Goal: Use online tool/utility: Utilize a website feature to perform a specific function

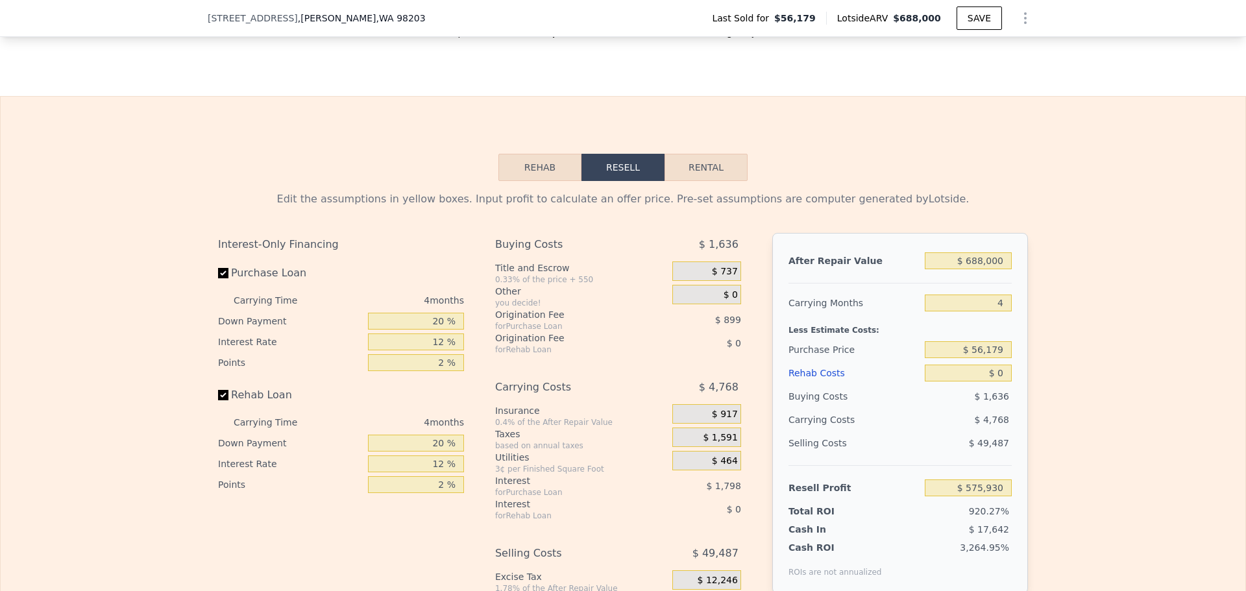
scroll to position [1817, 0]
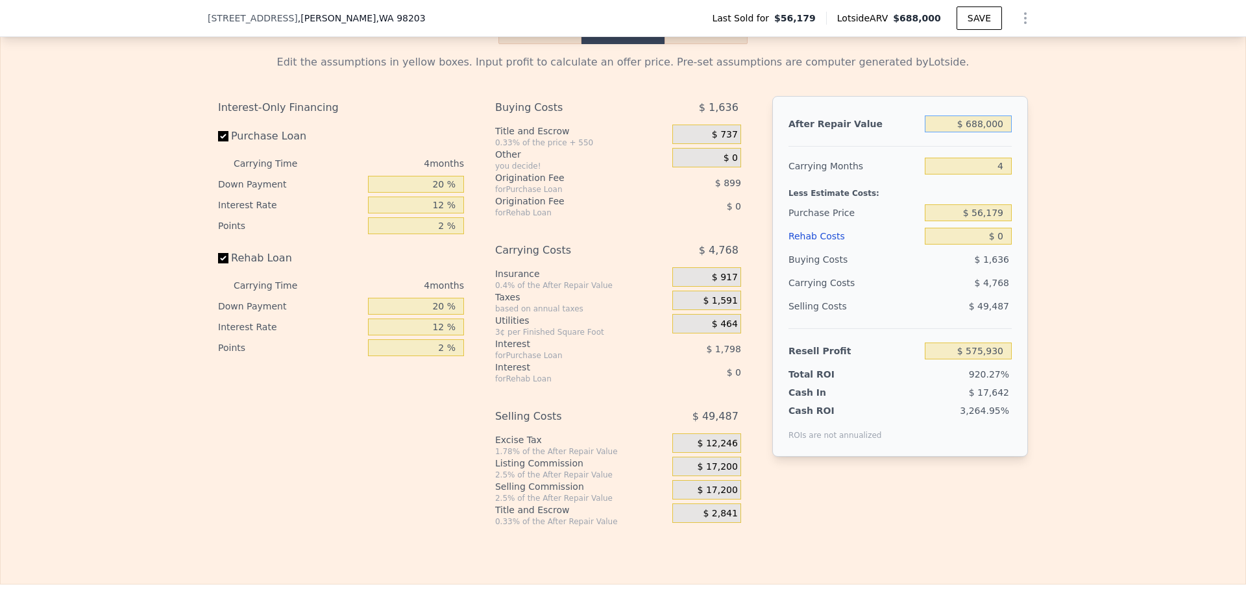
drag, startPoint x: 1004, startPoint y: 128, endPoint x: 839, endPoint y: 79, distance: 172.2
click at [844, 79] on div "Edit the assumptions in yellow boxes. Input profit to calculate an offer price.…" at bounding box center [623, 290] width 810 height 472
type input "$ 6"
type input "-$ 62,210"
type input "$ 67"
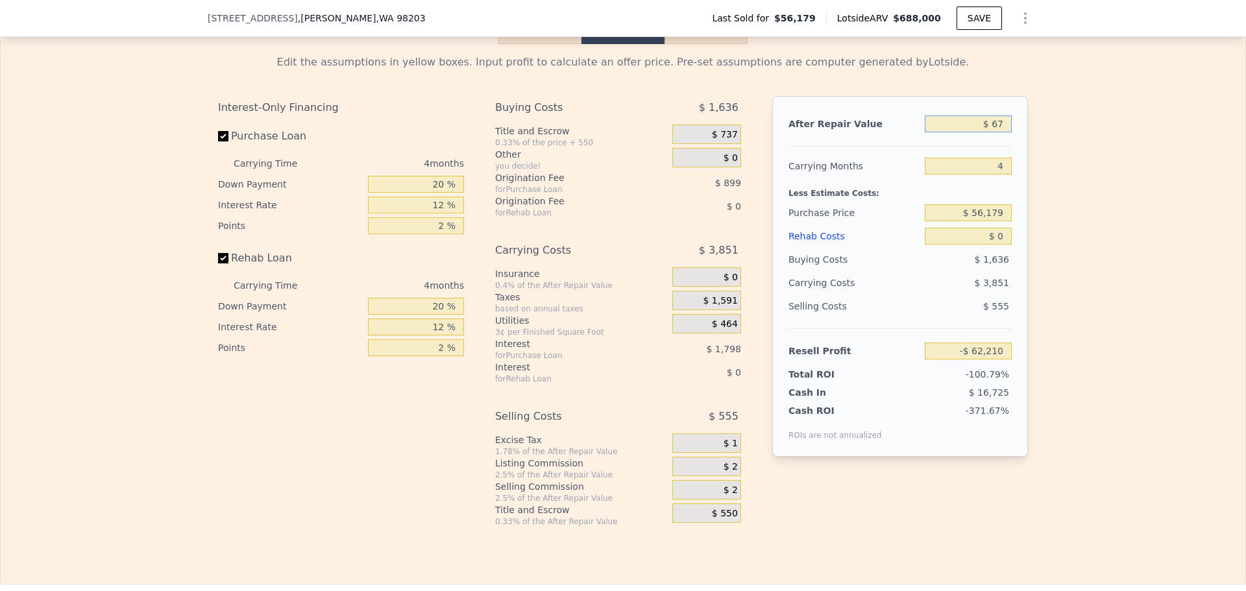
type input "-$ 62,154"
type input "$ 679"
type input "-$ 61,586"
type input "$ 6,790"
type input "-$ 55,919"
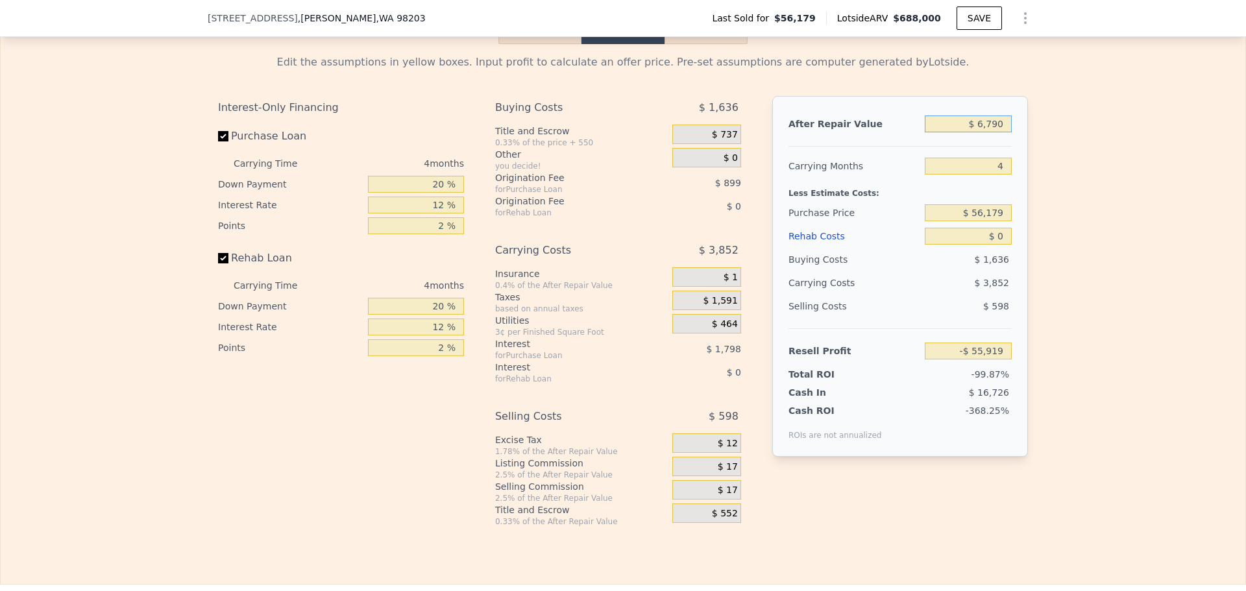
type input "$ 67,900"
type input "$ 762"
type input "$ 679,000"
type input "$ 567,582"
type input "$ 679,000"
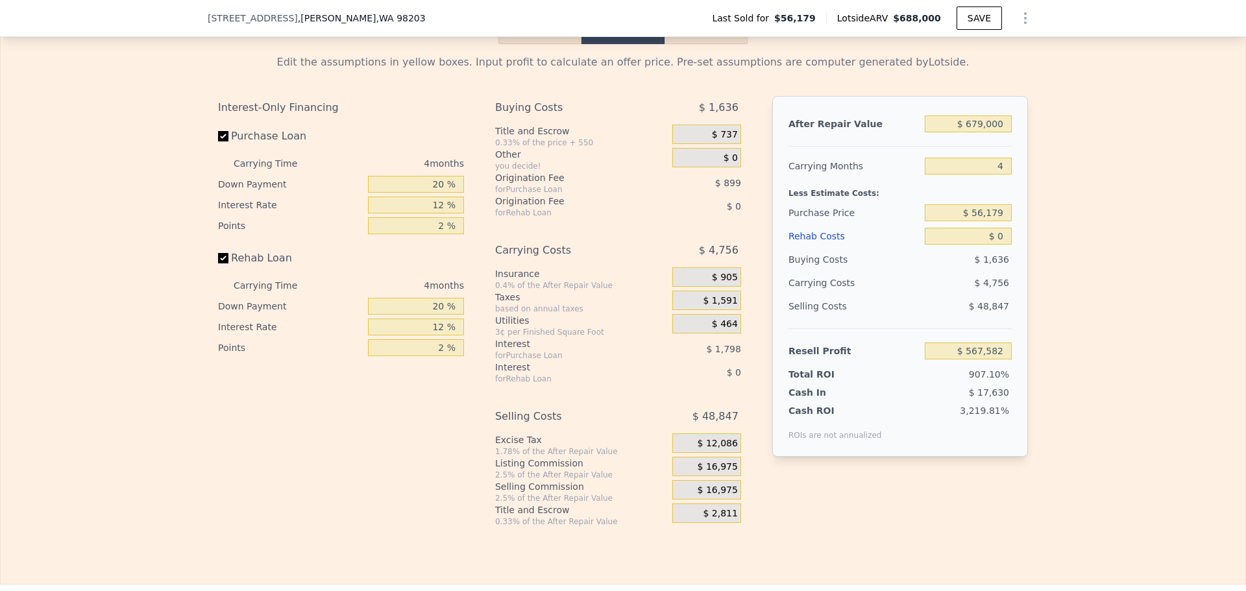
click at [1007, 172] on div "After Repair Value $ 679,000 Carrying Months 4 Less Estimate Costs: Purchase Pr…" at bounding box center [900, 276] width 256 height 361
click at [1002, 173] on input "4" at bounding box center [968, 166] width 87 height 17
drag, startPoint x: 1000, startPoint y: 223, endPoint x: 941, endPoint y: 224, distance: 59.1
click at [941, 221] on input "$ 56,179" at bounding box center [968, 212] width 87 height 17
type input "$ 440,000"
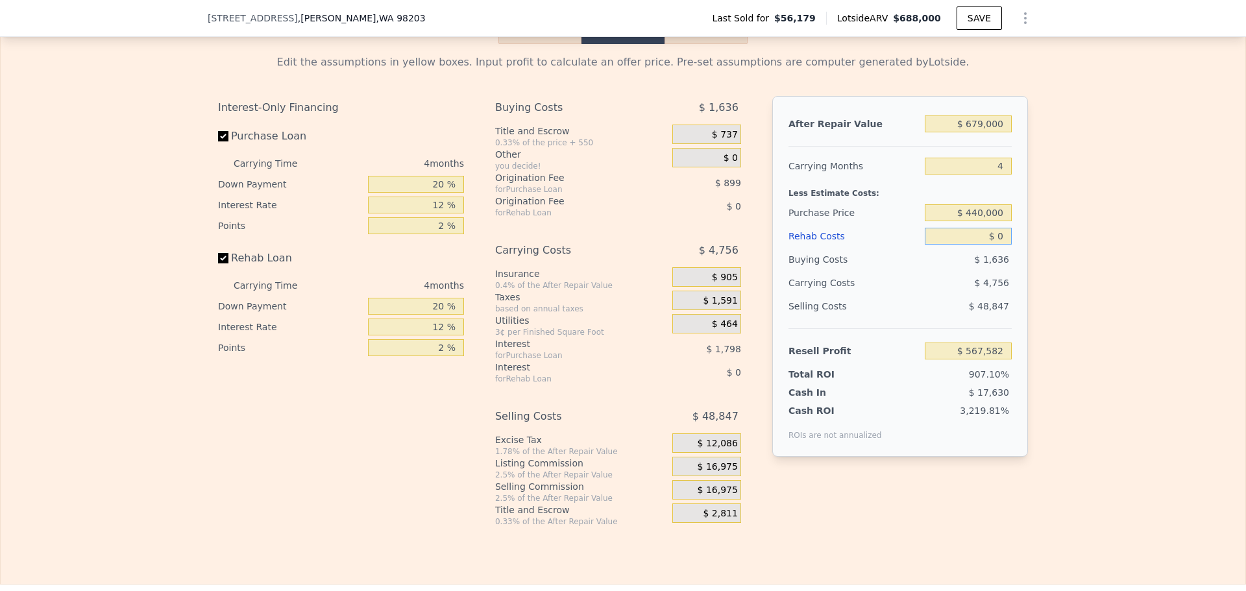
type input "$ 164,058"
drag, startPoint x: 989, startPoint y: 239, endPoint x: 978, endPoint y: 233, distance: 12.8
click at [985, 239] on input "$ 0" at bounding box center [968, 236] width 87 height 17
type input "$ 1"
type input "$ 164,057"
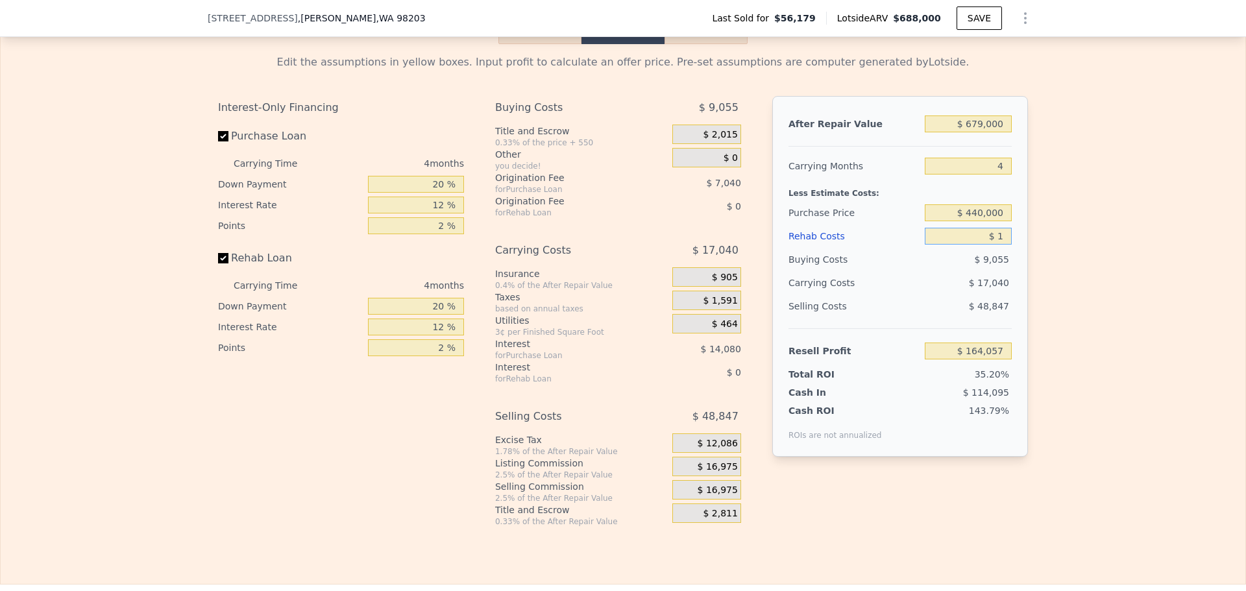
type input "$ 11"
type input "$ 164,047"
type input "$ 110"
type input "$ 163,942"
type input "$ 1,100"
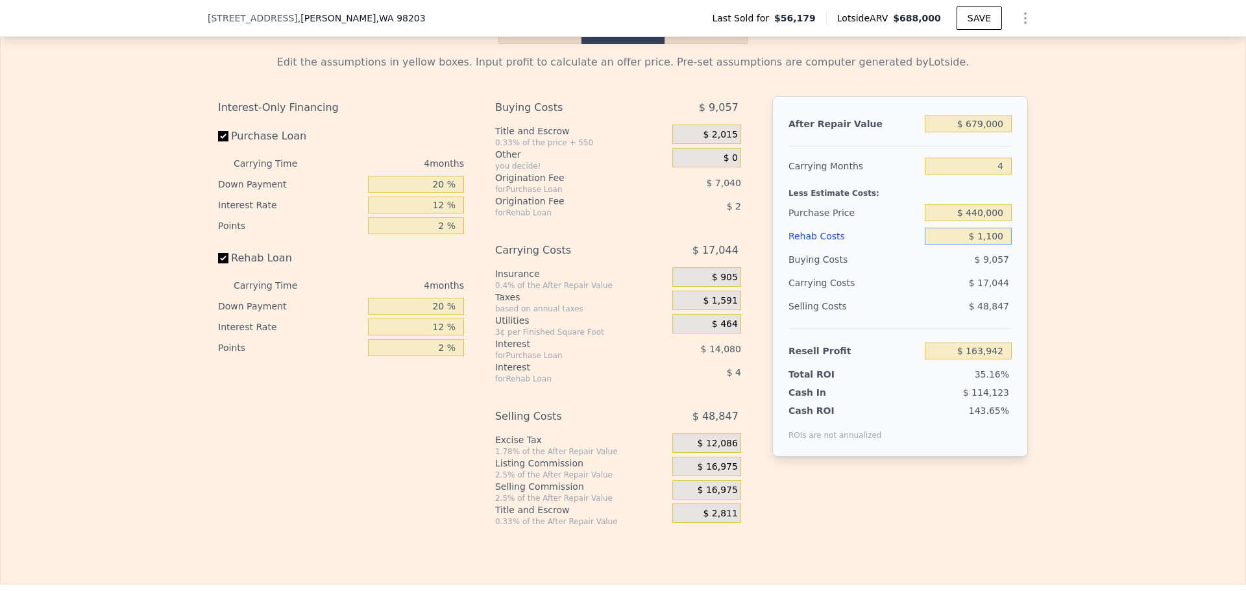
type input "$ 162,904"
type input "$ 11,000"
type input "$ 152,530"
type input "$ 110,000"
type input "$ 48,778"
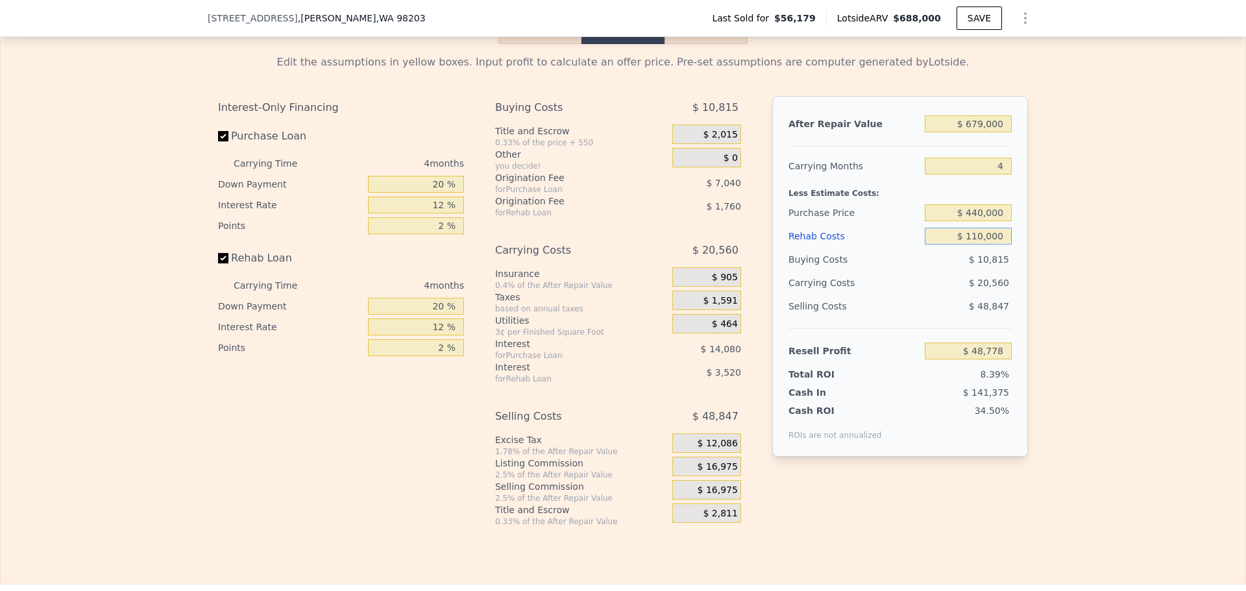
type input "$ 110,000"
click at [912, 318] on div "Selling Costs" at bounding box center [853, 306] width 131 height 23
drag, startPoint x: 444, startPoint y: 334, endPoint x: 395, endPoint y: 327, distance: 49.8
click at [395, 327] on input "12 %" at bounding box center [416, 327] width 96 height 17
type input "10 %"
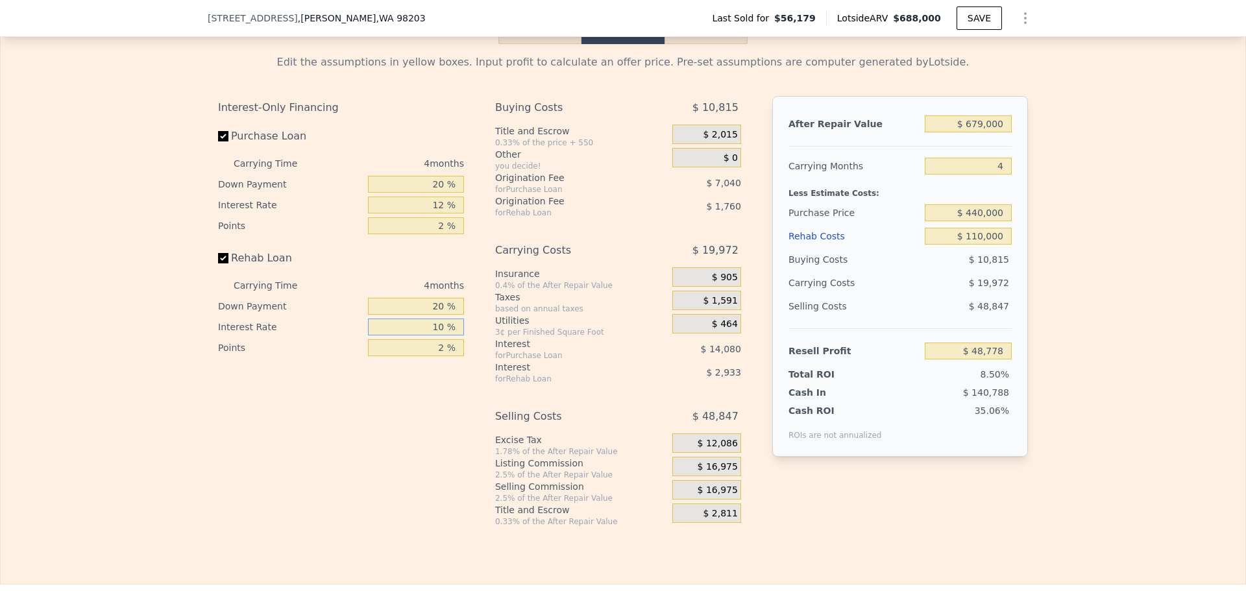
type input "$ 49,366"
type input "10 %"
drag, startPoint x: 442, startPoint y: 211, endPoint x: 382, endPoint y: 188, distance: 63.9
click at [383, 188] on div "Carrying Time 4 months Down Payment 20 % Interest Rate 12 % Points 2 %" at bounding box center [341, 194] width 246 height 83
drag, startPoint x: 442, startPoint y: 212, endPoint x: 420, endPoint y: 206, distance: 23.6
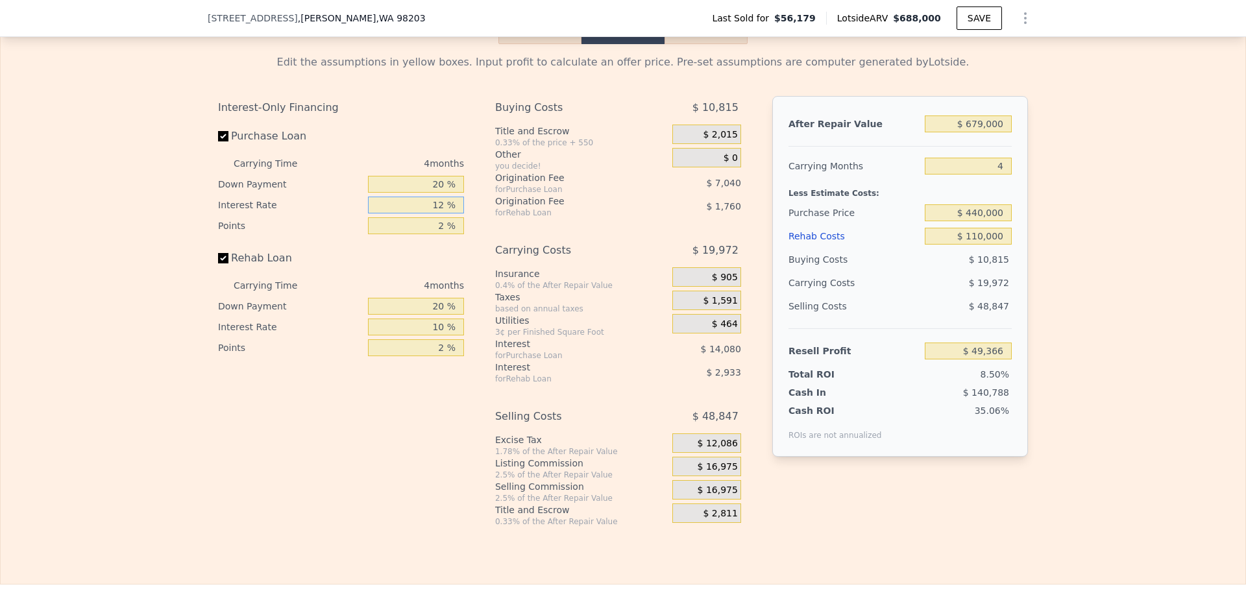
click at [420, 206] on input "12 %" at bounding box center [416, 205] width 96 height 17
type input "10 %"
type input "$ 51,714"
type input "10 %"
click at [567, 234] on div "Buying Costs $ 10,815 Title and Escrow 0.33% of the price + 550 $ 2,015 Other y…" at bounding box center [618, 311] width 246 height 431
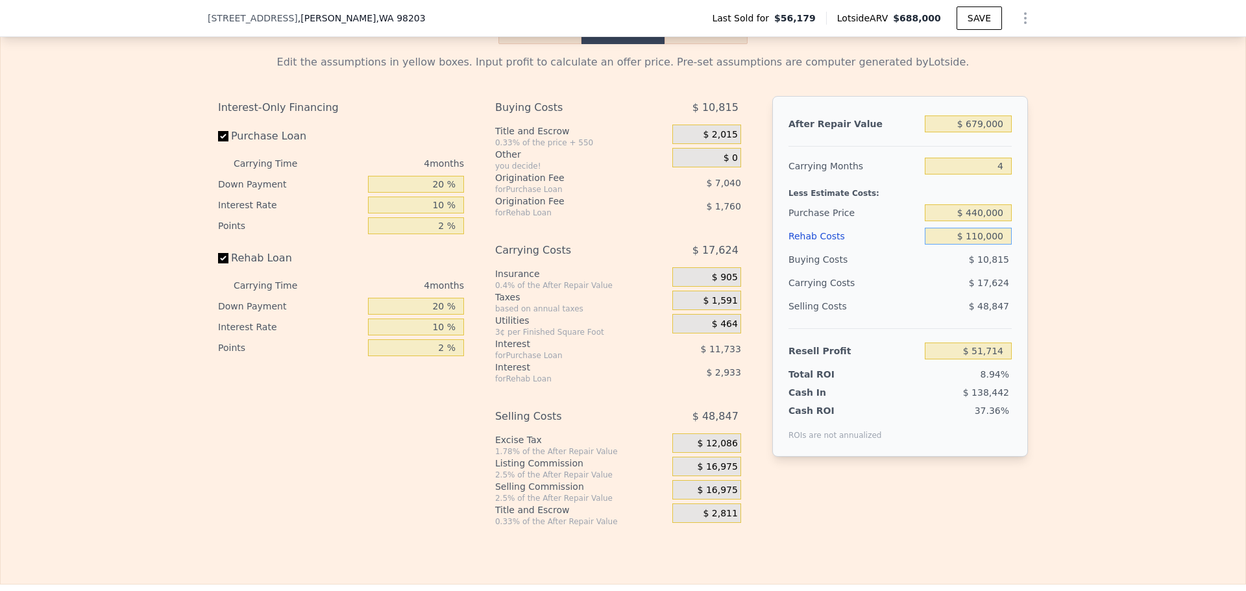
drag, startPoint x: 1000, startPoint y: 238, endPoint x: 885, endPoint y: 217, distance: 117.5
click at [885, 217] on div "After Repair Value $ 679,000 Carrying Months 4 Less Estimate Costs: Purchase Pr…" at bounding box center [900, 276] width 256 height 361
type input "$ 1"
type input "$ 166,405"
type input "$ 10"
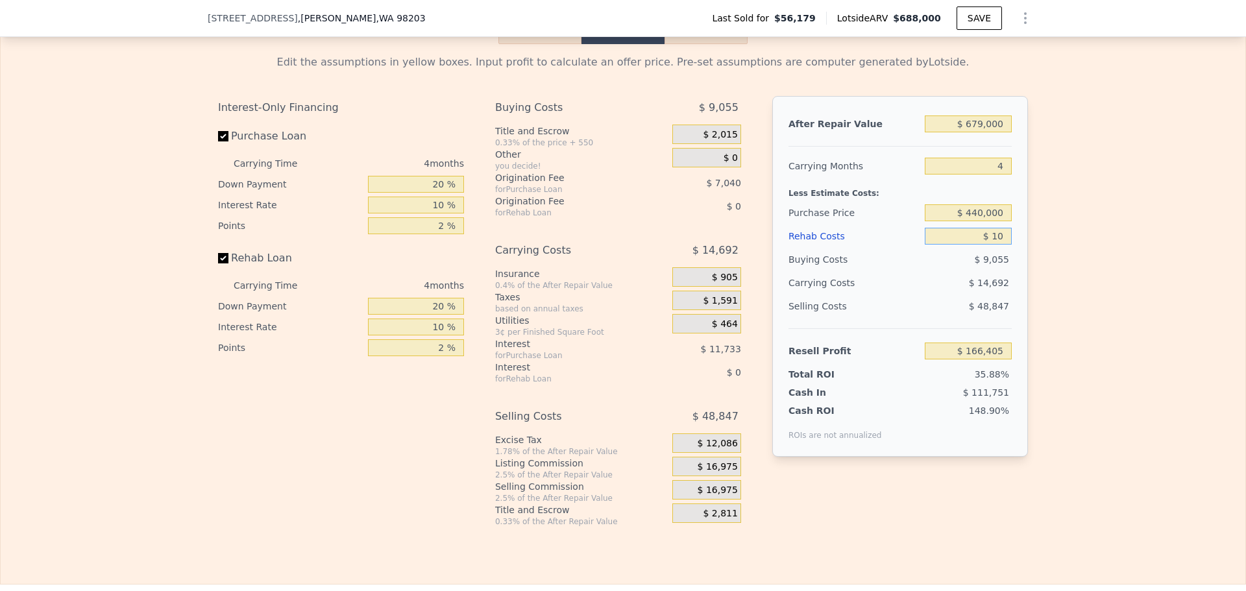
type input "$ 166,396"
type input "$ 100"
type input "$ 166,300"
type input "$ 1,000"
type input "$ 165,362"
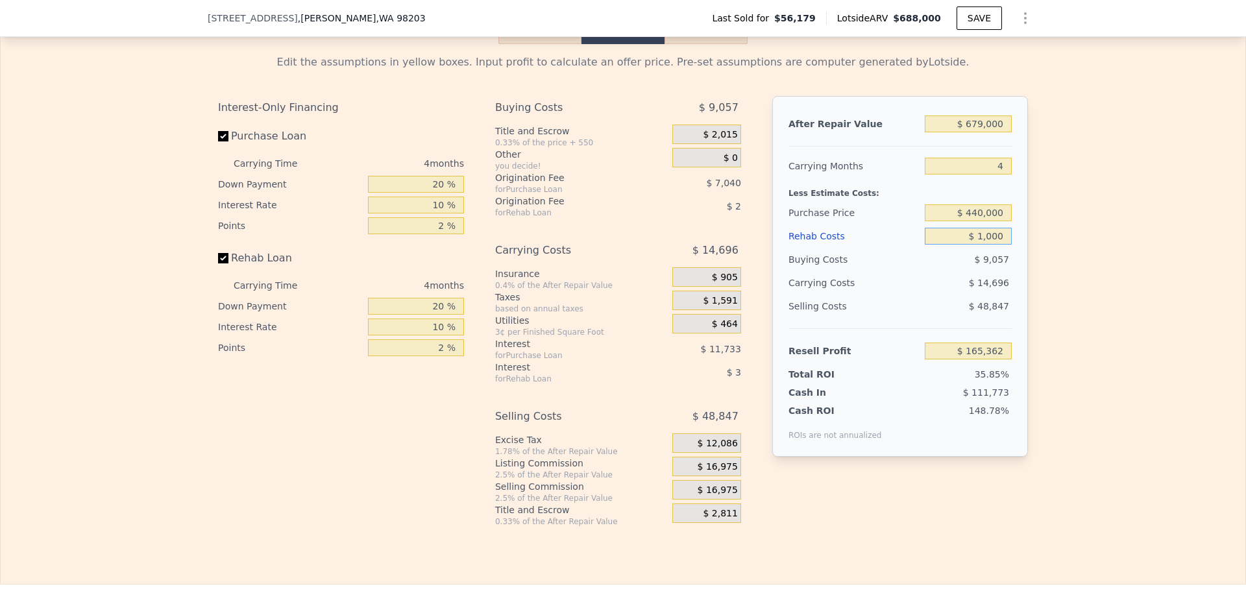
type input "$ 10,000"
type input "$ 155,978"
type input "$ 100,000"
type input "$ 62,138"
type input "$ 100,000"
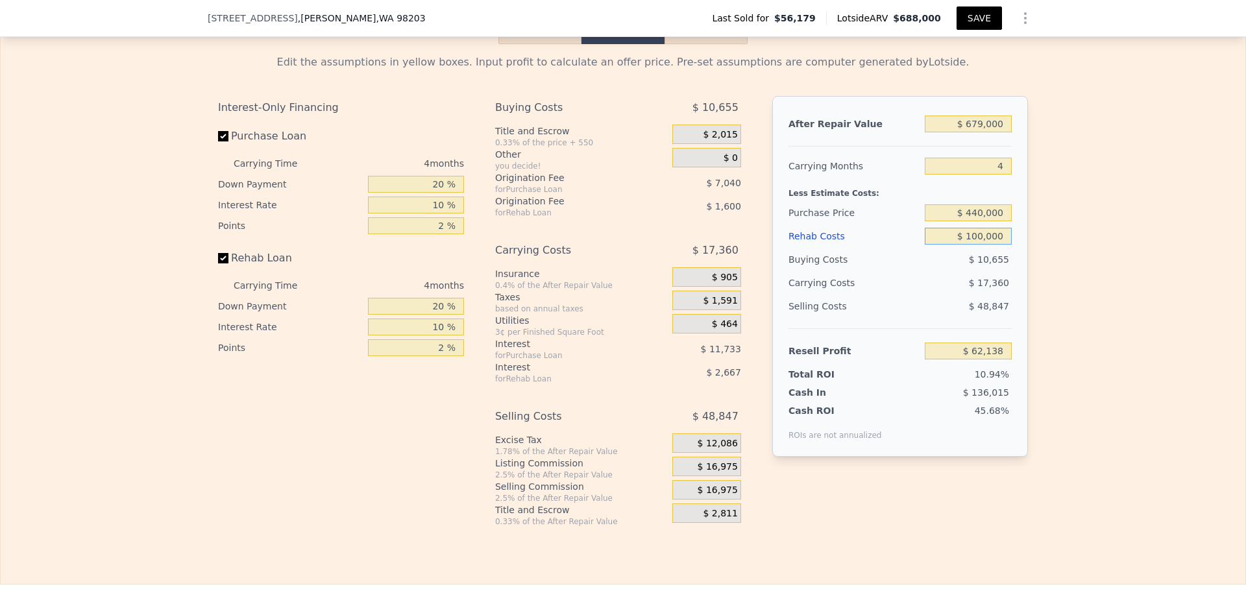
type input "$ 688,000"
type input "$ 0"
type input "$ 575,930"
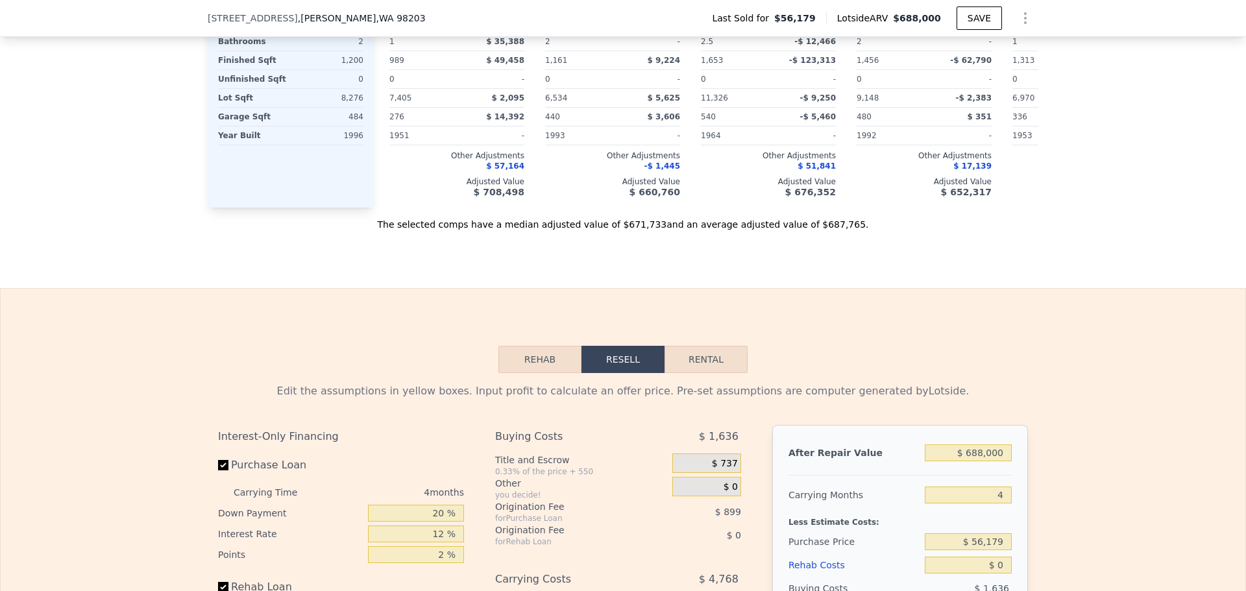
scroll to position [1553, 0]
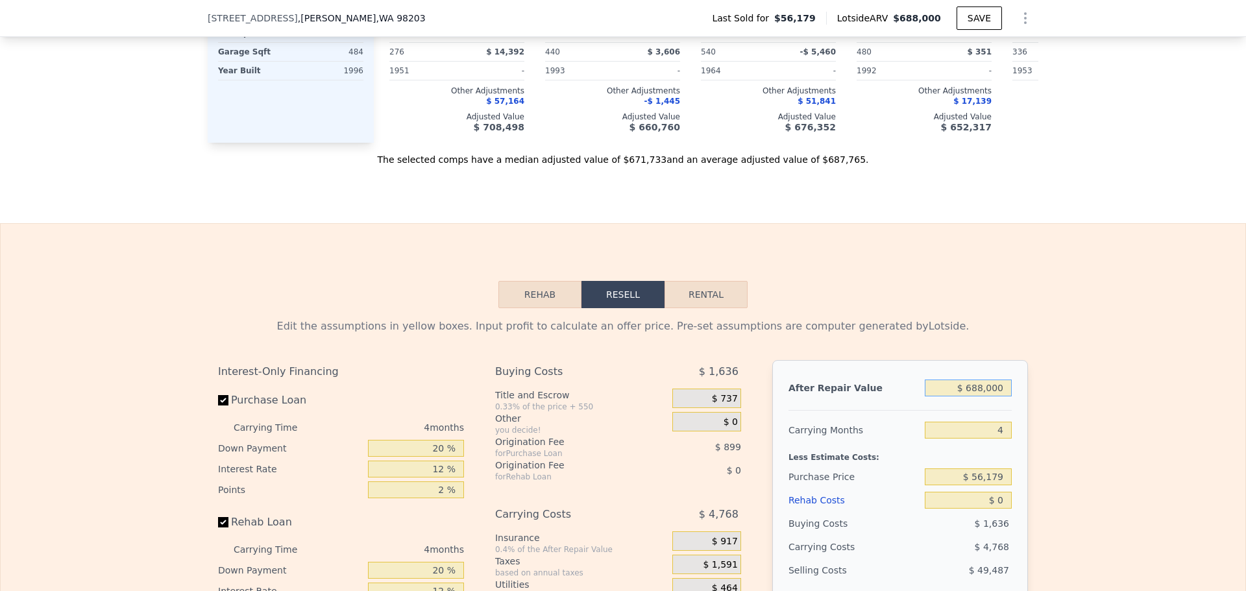
drag, startPoint x: 1002, startPoint y: 393, endPoint x: 836, endPoint y: 368, distance: 167.3
click at [858, 369] on div "After Repair Value $ 688,000 Carrying Months 4 Less Estimate Costs: Purchase Pr…" at bounding box center [900, 540] width 256 height 361
type input "$ 6"
type input "-$ 62,210"
type input "$ 67"
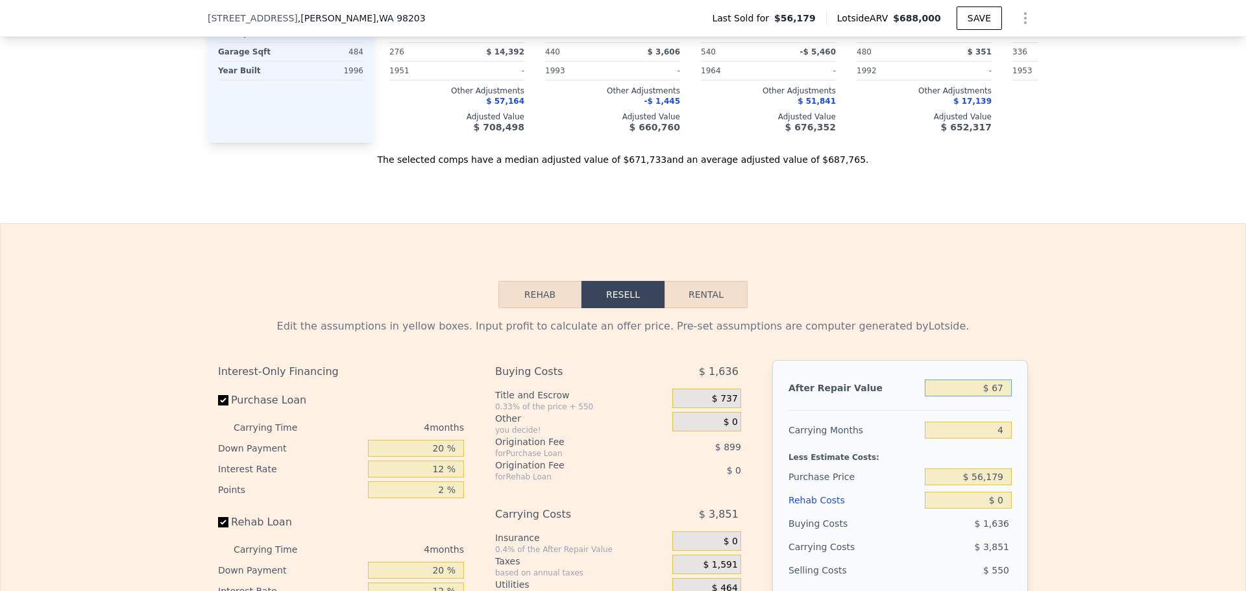
type input "-$ 62,154"
type input "$ 674"
type input "-$ 61,591"
type input "$ 67"
type input "-$ 62,154"
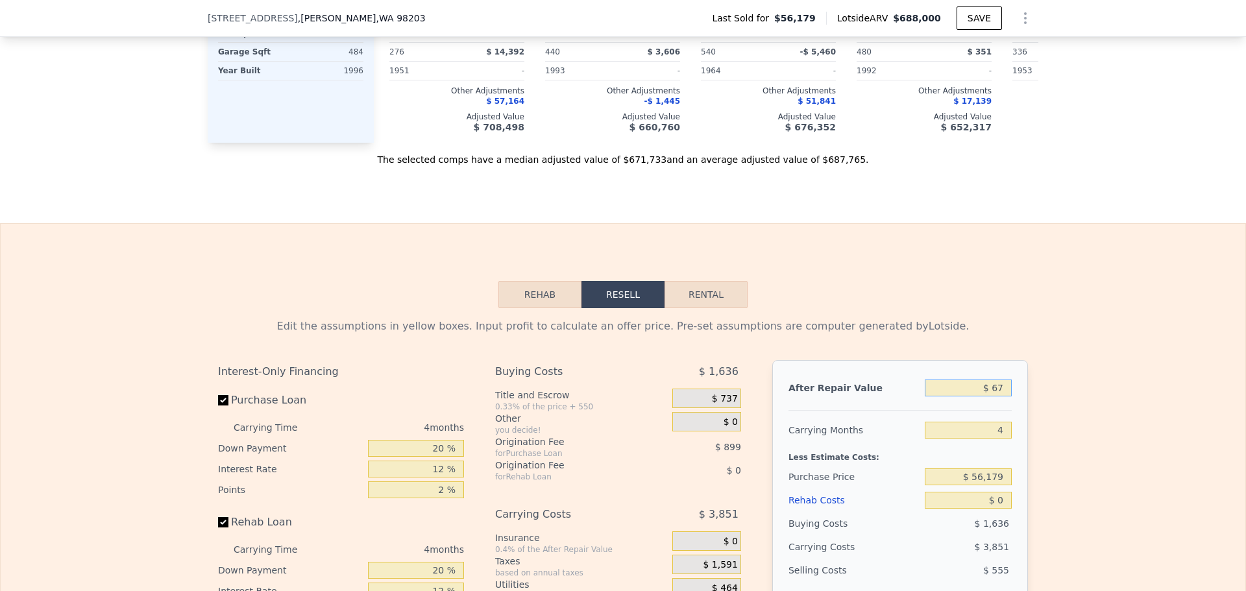
type input "$ 675"
type input "-$ 61,590"
type input "$ 6,750"
type input "-$ 55,955"
type input "$ 67,500"
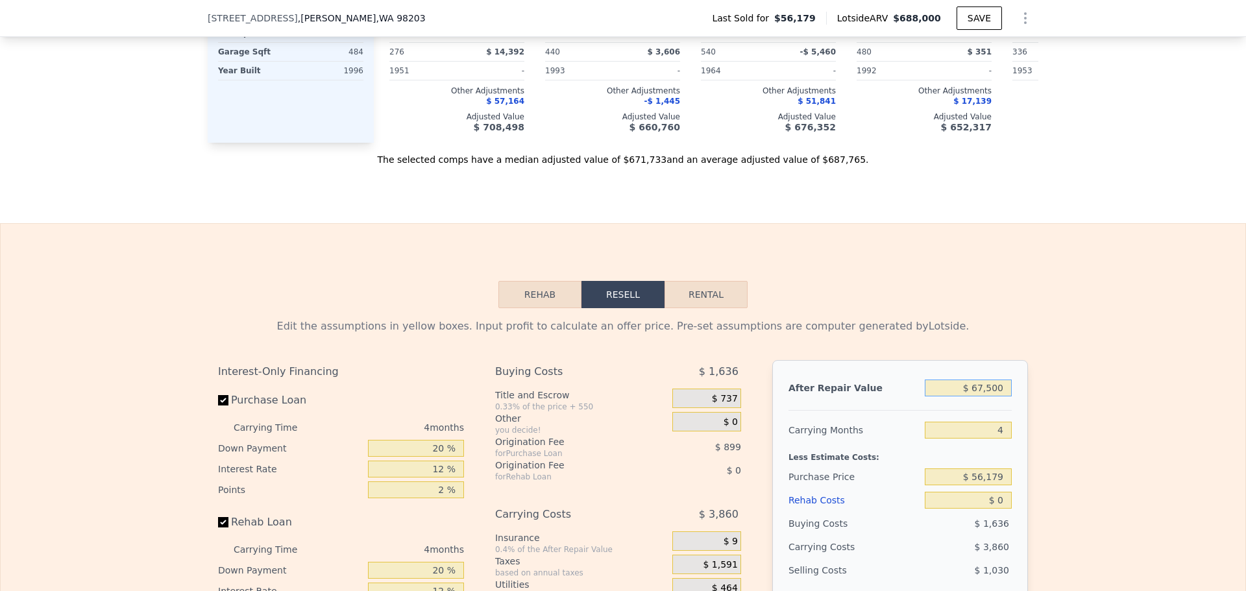
type input "$ 391"
type input "$ 675,000"
type input "$ 563,871"
type input "$ 675,000"
drag, startPoint x: 999, startPoint y: 481, endPoint x: 902, endPoint y: 465, distance: 98.1
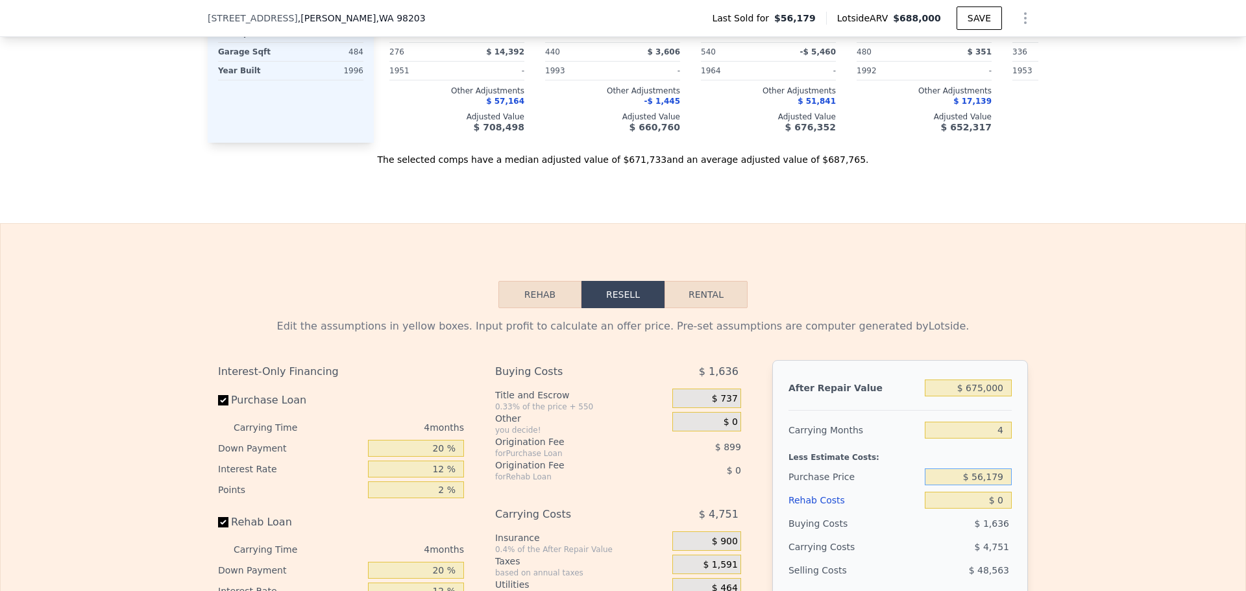
click at [902, 465] on div "After Repair Value $ 675,000 Carrying Months 4 Less Estimate Costs: Purchase Pr…" at bounding box center [900, 540] width 256 height 361
type input "$ 450,000"
type input "$ 149,833"
drag, startPoint x: 971, startPoint y: 502, endPoint x: 939, endPoint y: 489, distance: 34.3
click at [950, 496] on div "$ 0" at bounding box center [968, 500] width 87 height 23
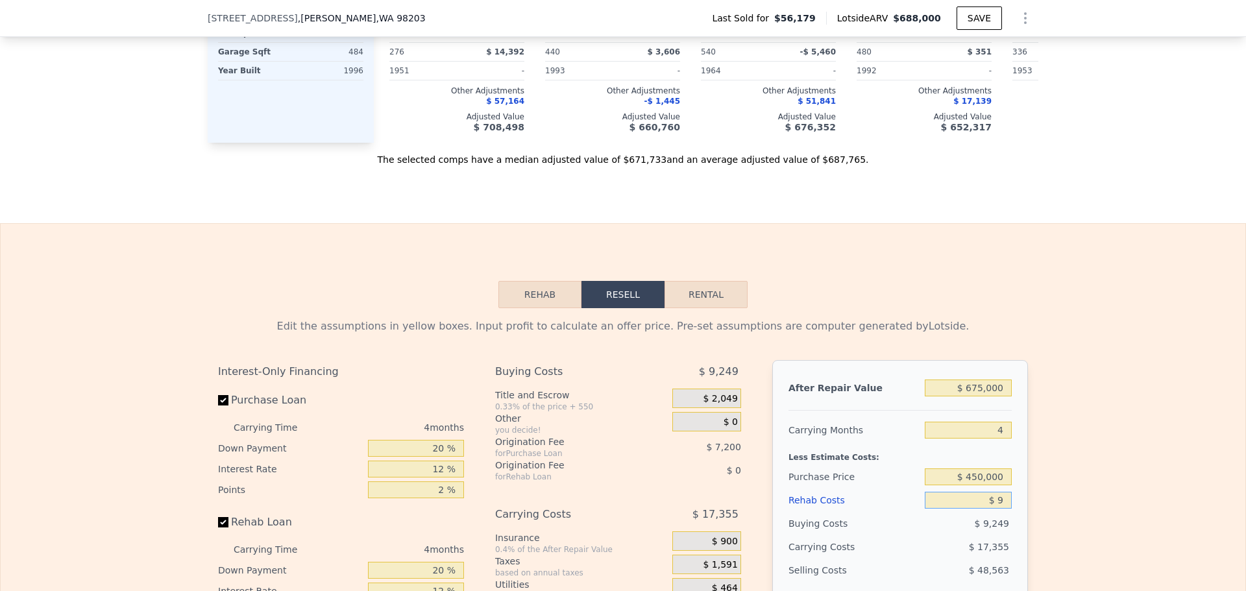
type input "$ 90"
type input "$ 149,738"
type input "$ 900"
type input "$ 148,891"
type input "$ 9,000"
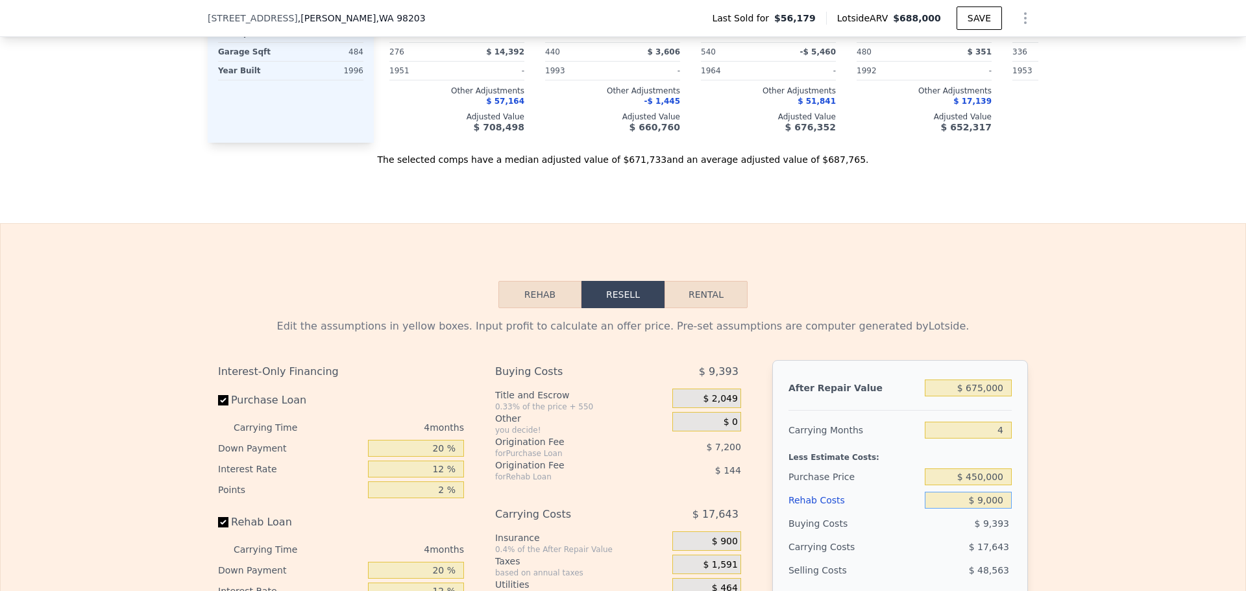
type input "$ 140,401"
type input "$ 90,000"
type input "$ 55,513"
type input "$ 90,000"
drag, startPoint x: 1098, startPoint y: 433, endPoint x: 1028, endPoint y: 385, distance: 84.4
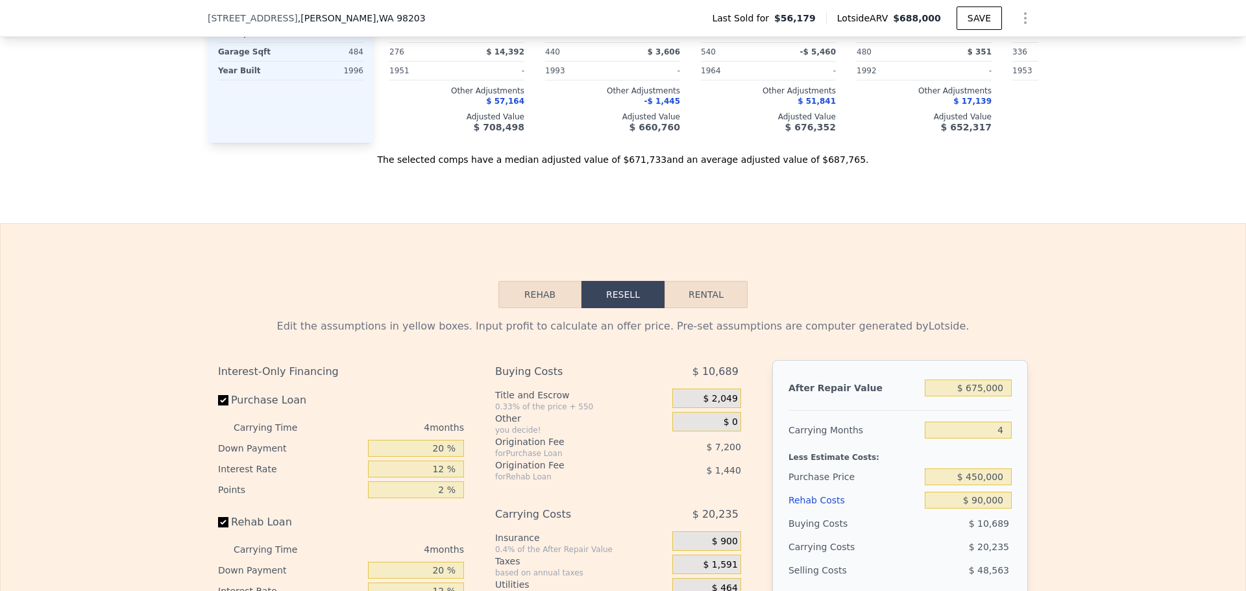
click at [1097, 433] on div "Edit the assumptions in yellow boxes. Input profit to calculate an offer price.…" at bounding box center [623, 549] width 1244 height 483
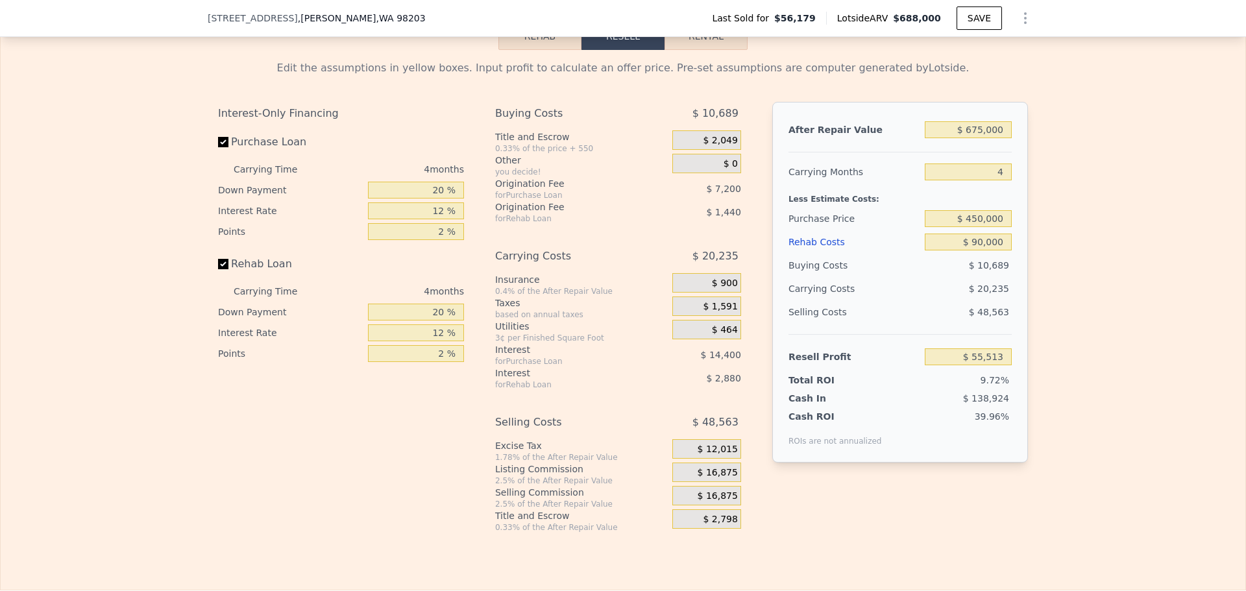
scroll to position [1812, 0]
click at [224, 152] on label "Purchase Loan" at bounding box center [290, 140] width 145 height 23
click at [224, 146] on input "Purchase Loan" at bounding box center [223, 141] width 10 height 10
checkbox input "false"
type input "$ 77,113"
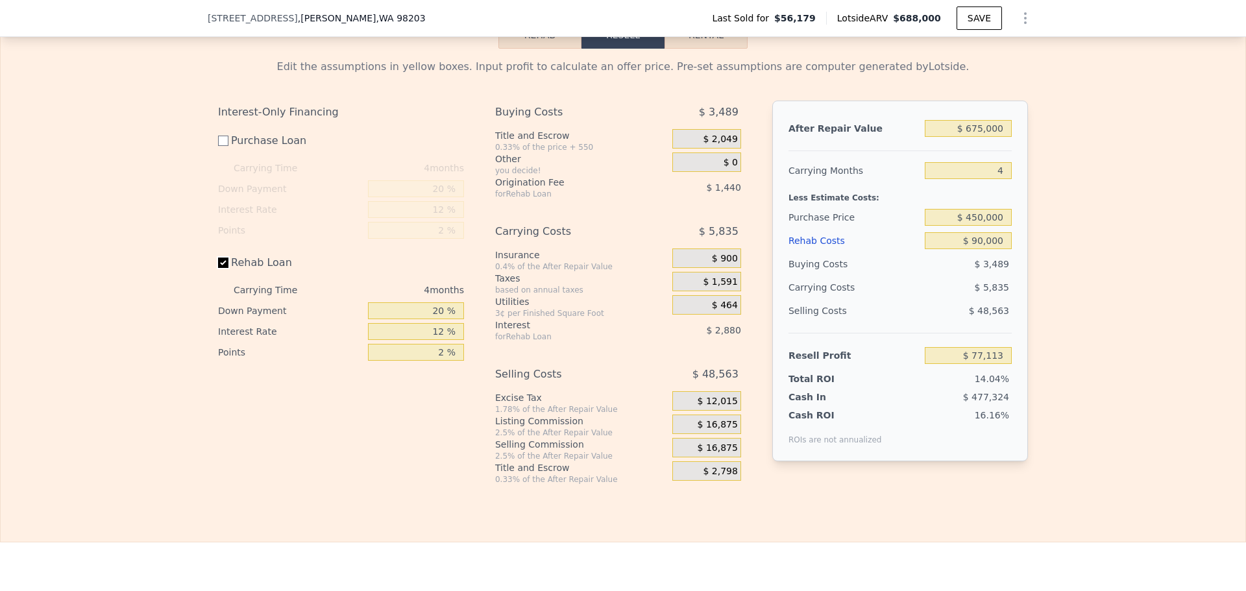
click at [218, 267] on input "Rehab Loan" at bounding box center [223, 263] width 10 height 10
checkbox input "false"
type input "$ 81,433"
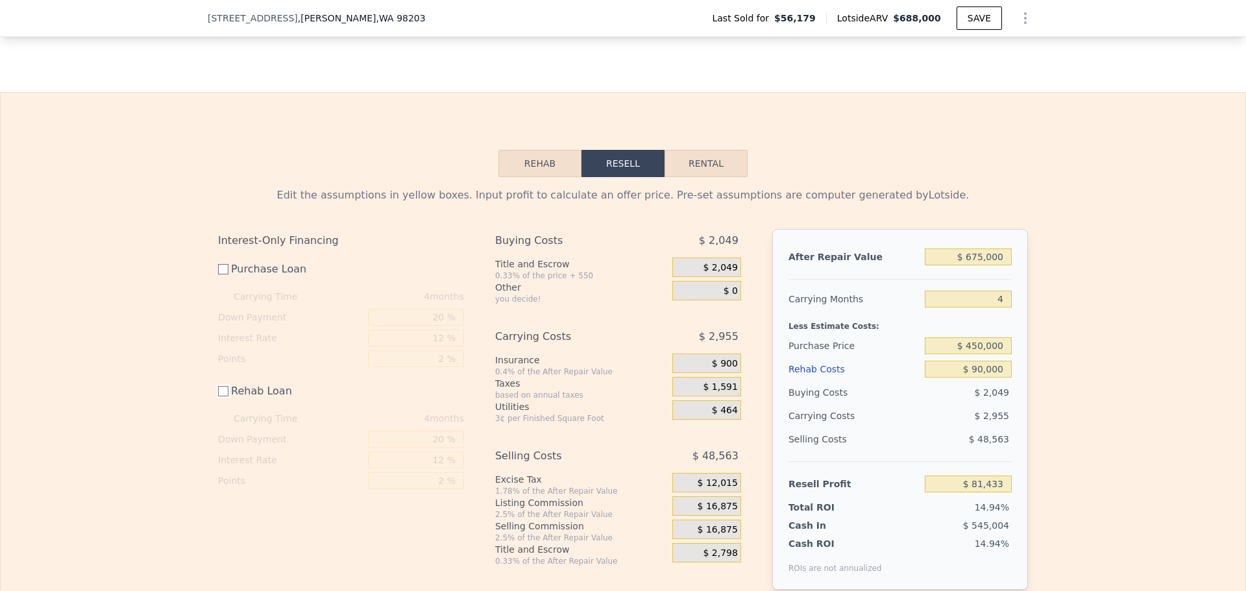
scroll to position [1682, 0]
click at [221, 273] on input "Purchase Loan" at bounding box center [223, 270] width 10 height 10
checkbox input "true"
type input "$ 59,833"
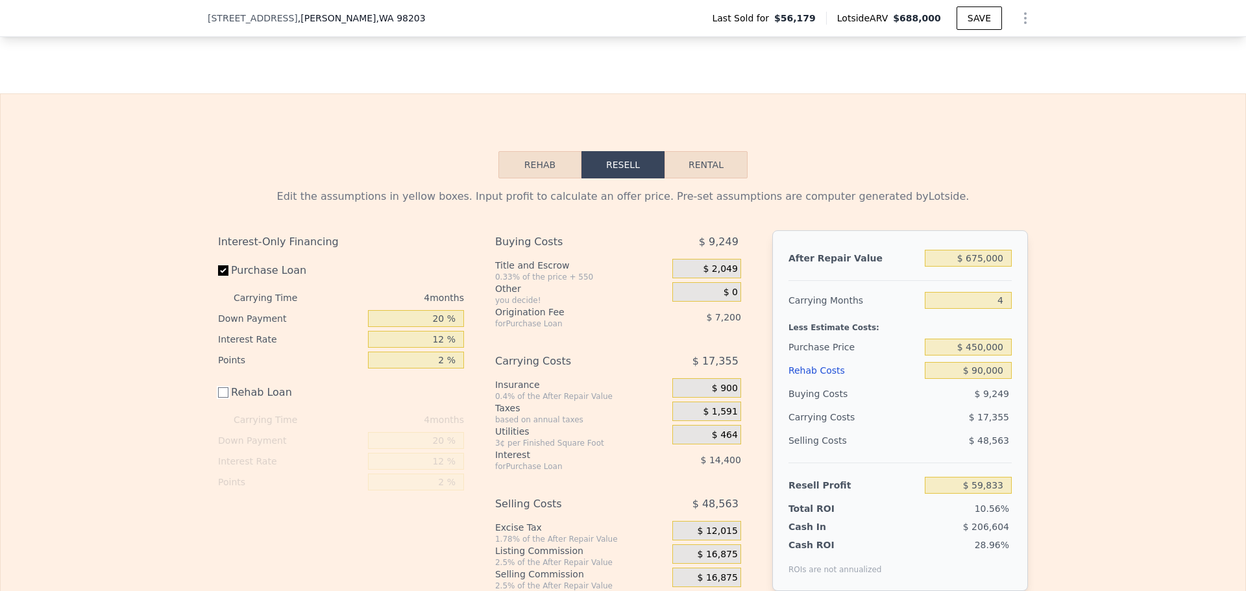
drag, startPoint x: 218, startPoint y: 397, endPoint x: 403, endPoint y: 192, distance: 276.1
click at [218, 396] on input "Rehab Loan" at bounding box center [223, 392] width 10 height 10
checkbox input "true"
type input "$ 55,513"
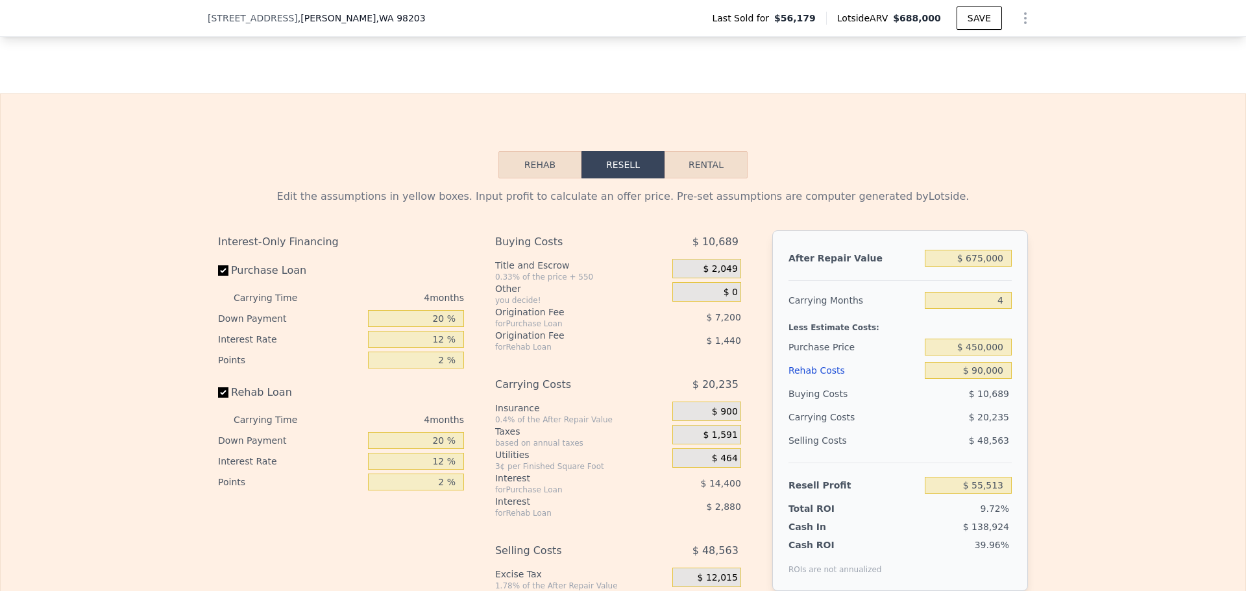
type input "$ 688,000"
type input "$ 0"
type input "$ 575,930"
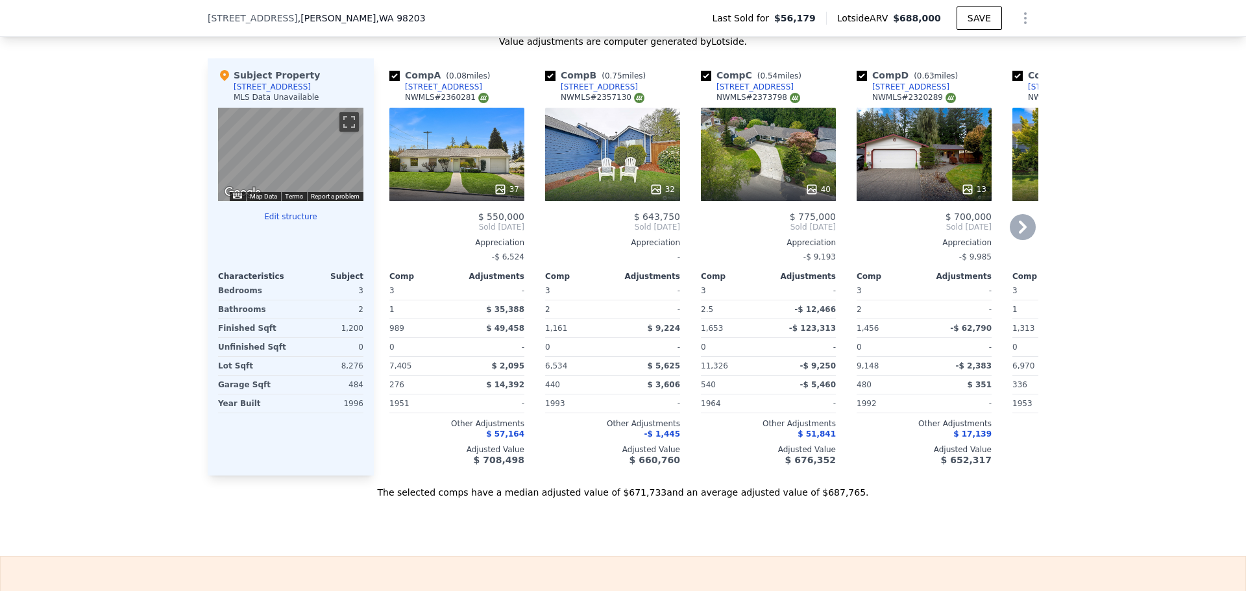
scroll to position [1163, 0]
